Goal: Check status

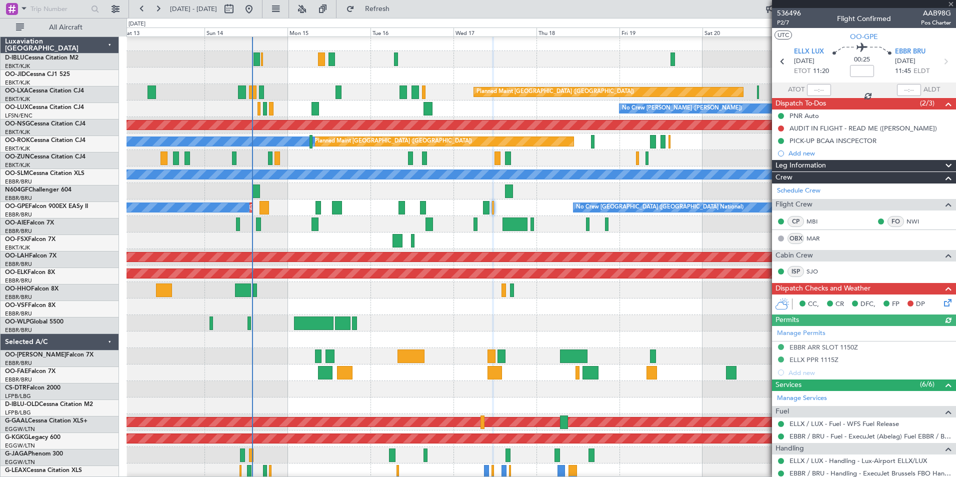
scroll to position [50, 0]
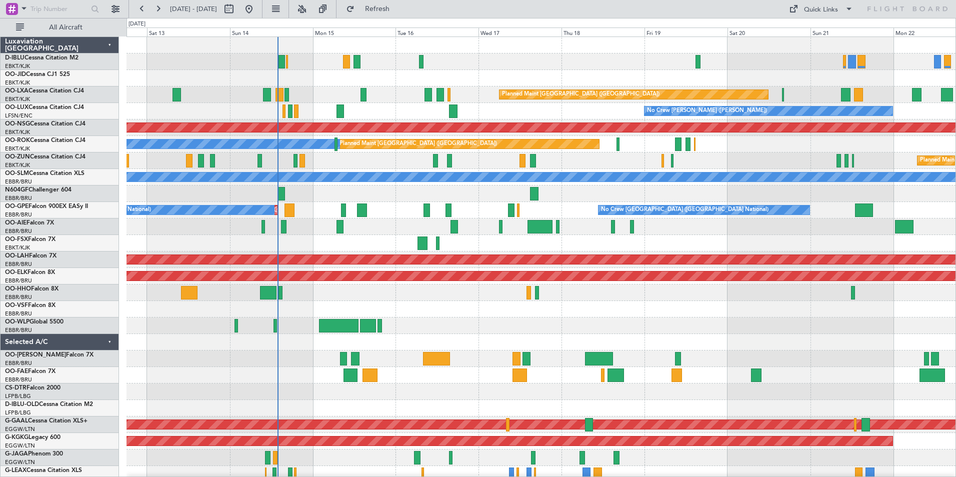
click at [420, 360] on div "No Crew [GEOGRAPHIC_DATA] ([GEOGRAPHIC_DATA] National) Planned Maint [GEOGRAPHI…" at bounding box center [541, 383] width 829 height 693
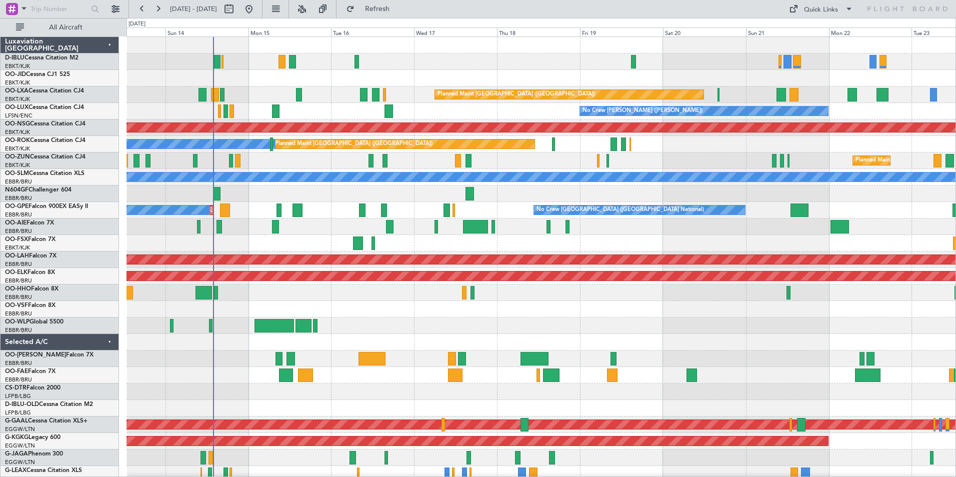
click at [458, 372] on div "No Crew [GEOGRAPHIC_DATA] ([GEOGRAPHIC_DATA] National) Planned Maint [GEOGRAPHI…" at bounding box center [541, 383] width 829 height 693
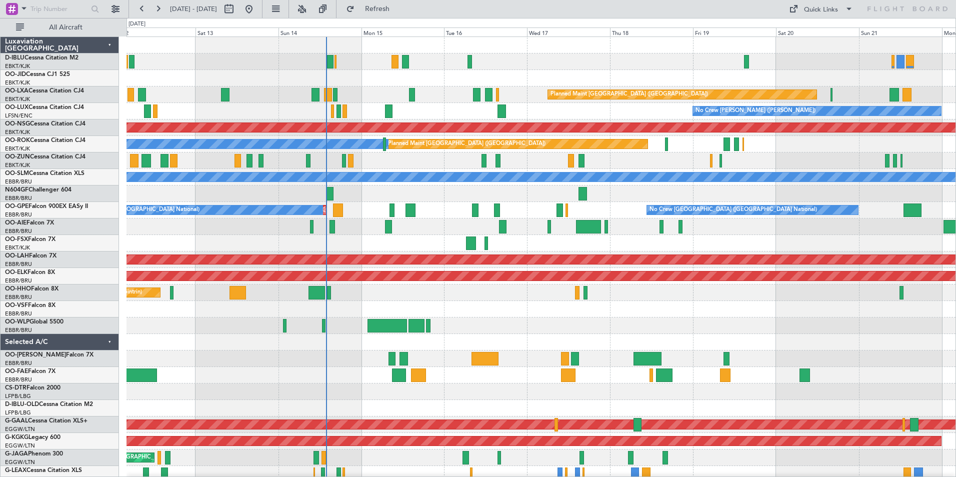
click at [700, 79] on div "No Crew [GEOGRAPHIC_DATA] ([GEOGRAPHIC_DATA] National) Planned Maint [GEOGRAPHI…" at bounding box center [541, 367] width 829 height 660
click at [757, 87] on div "No Crew [GEOGRAPHIC_DATA] ([GEOGRAPHIC_DATA] National) Planned Maint [GEOGRAPHI…" at bounding box center [541, 367] width 829 height 660
